Goal: Check status: Check status

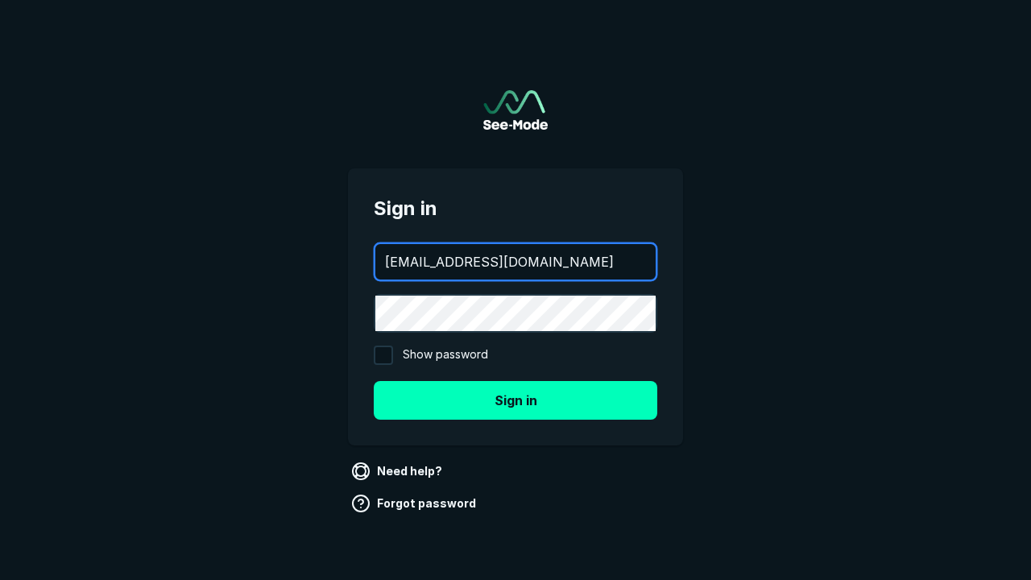
type input "[EMAIL_ADDRESS][DOMAIN_NAME]"
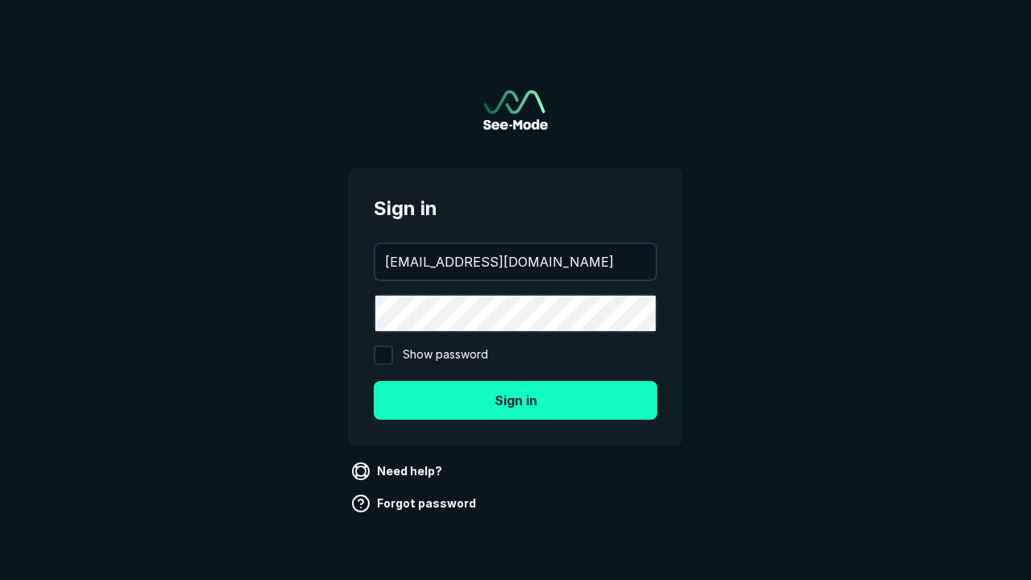
click at [516, 400] on button "Sign in" at bounding box center [516, 400] width 284 height 39
